Goal: Transaction & Acquisition: Subscribe to service/newsletter

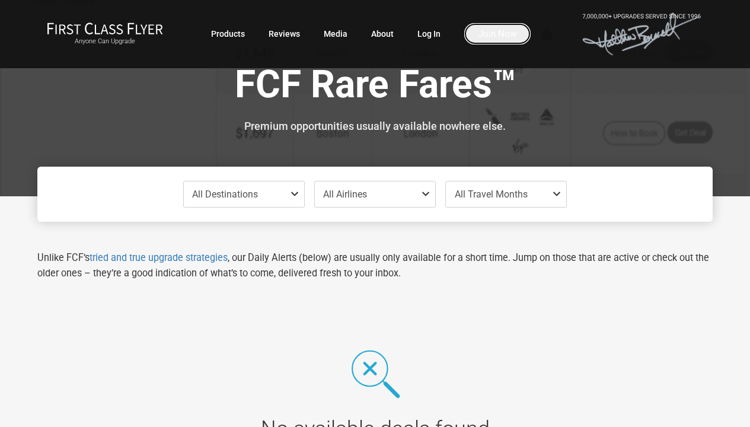
click at [496, 34] on link "Join Now" at bounding box center [497, 33] width 66 height 21
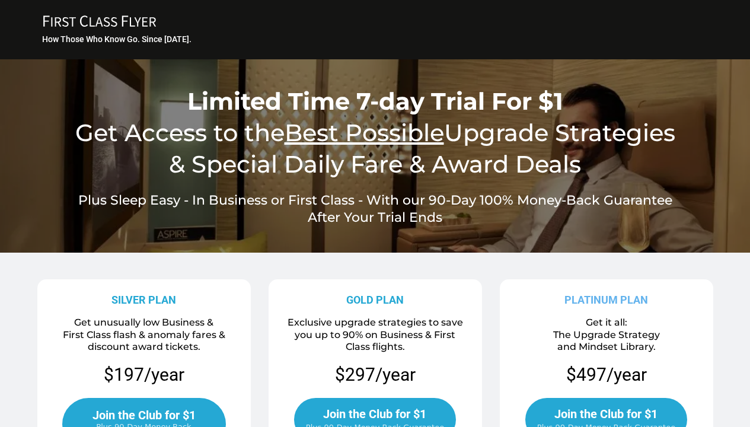
click at [375, 421] on span "Plus 90-Day Money-Back Guarantee" at bounding box center [375, 426] width 138 height 11
